Goal: Find specific page/section

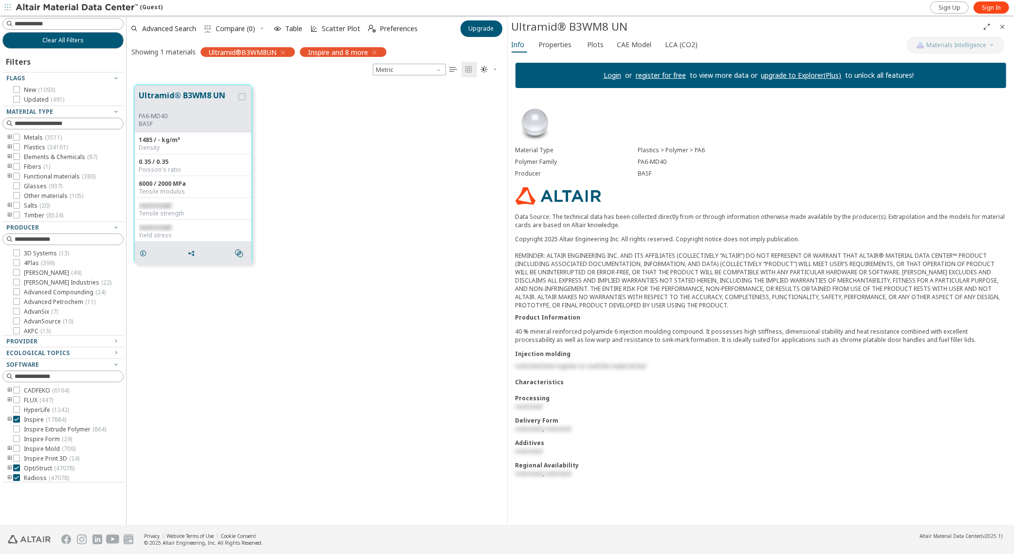
scroll to position [440, 373]
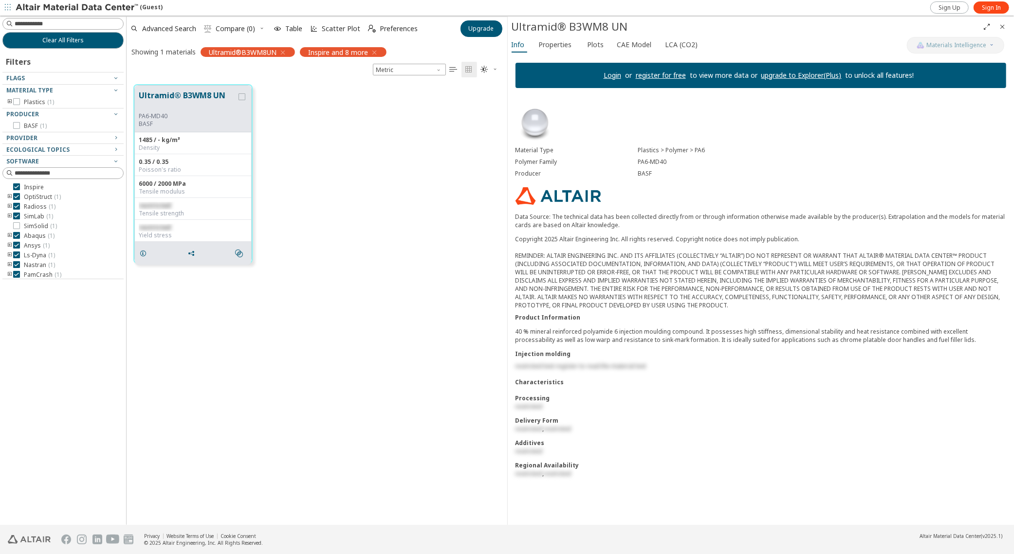
drag, startPoint x: 0, startPoint y: 0, endPoint x: 408, endPoint y: 157, distance: 437.5
click at [408, 157] on div "Ultramid® B3WM8 UN PA6-MD40 BASF 1485 / - kg/m³ Density 0.35 / 0.35 Poisson's r…" at bounding box center [317, 173] width 381 height 193
click at [12, 8] on span "button" at bounding box center [8, 8] width 10 height 16
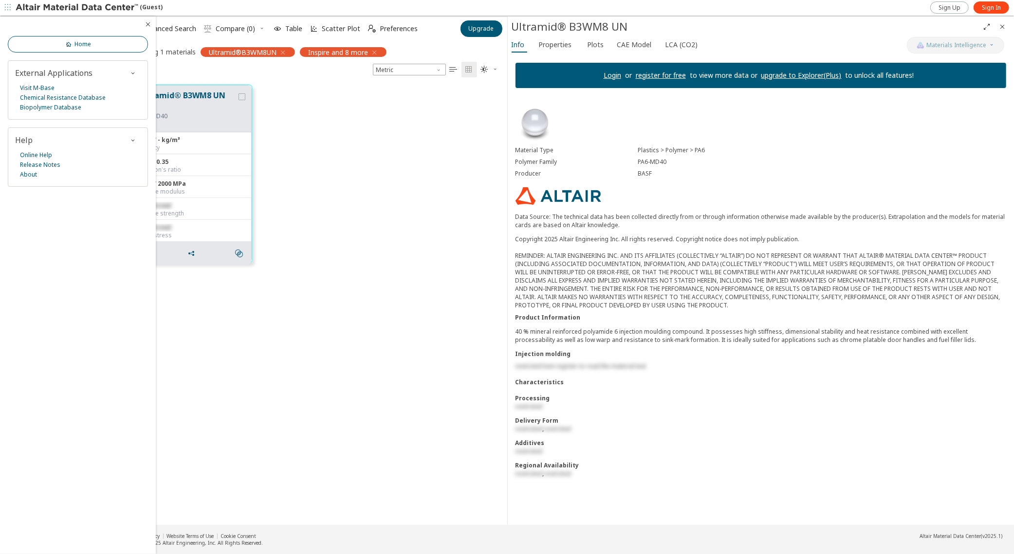
click at [67, 37] on div "Home" at bounding box center [78, 35] width 156 height 36
click at [83, 43] on span "Home" at bounding box center [82, 44] width 17 height 8
